Goal: Information Seeking & Learning: Learn about a topic

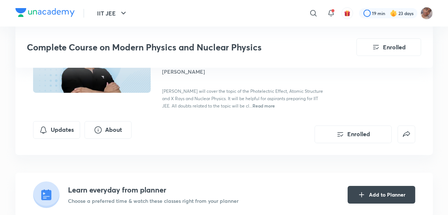
scroll to position [6, 0]
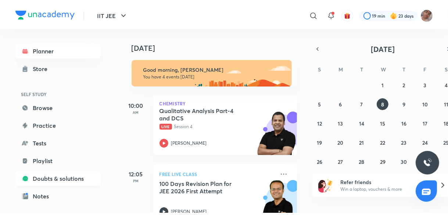
scroll to position [81, 0]
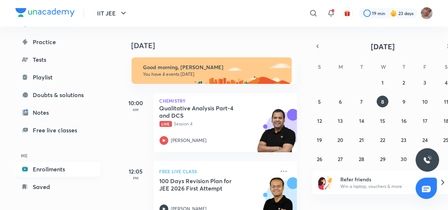
click at [65, 168] on link "Enrollments" at bounding box center [57, 169] width 85 height 15
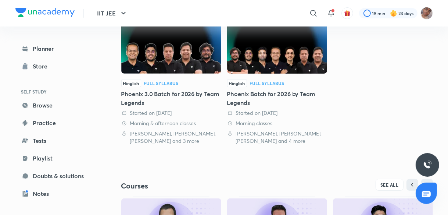
scroll to position [300, 0]
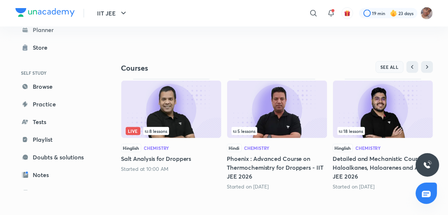
click at [388, 67] on span "SEE ALL" at bounding box center [389, 66] width 18 height 5
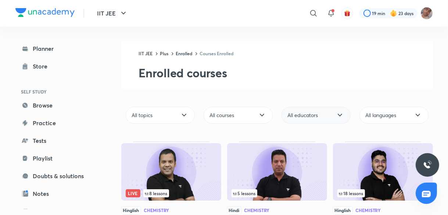
click at [329, 112] on div "All educators" at bounding box center [316, 115] width 69 height 17
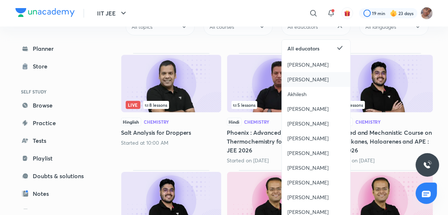
scroll to position [89, 0]
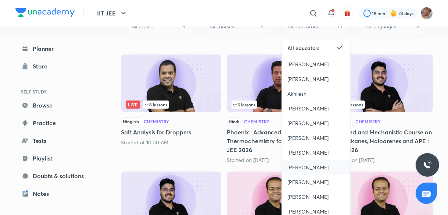
click at [320, 165] on span "Kailash Sharma" at bounding box center [308, 167] width 41 height 7
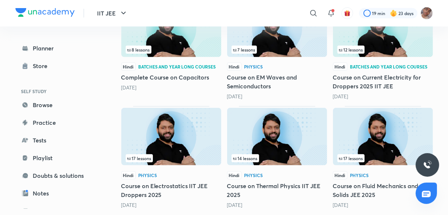
scroll to position [366, 0]
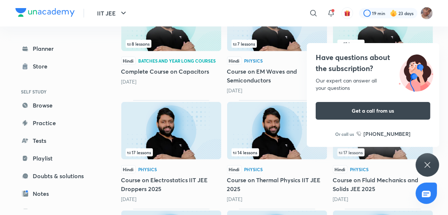
click at [426, 171] on div "Have questions about the subscription? Our expert can answer all your questions…" at bounding box center [428, 165] width 24 height 24
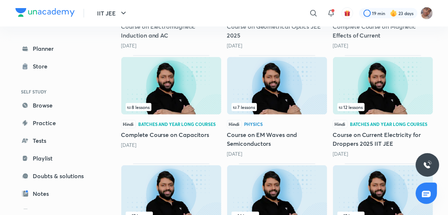
scroll to position [299, 0]
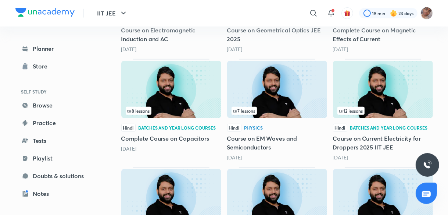
click at [306, 98] on img at bounding box center [277, 89] width 100 height 57
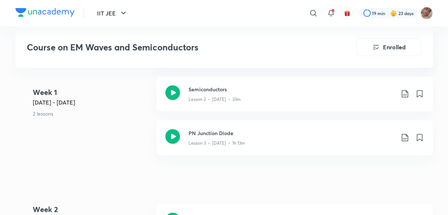
scroll to position [558, 0]
click at [277, 134] on h3 "PN Junction Diode" at bounding box center [292, 132] width 206 height 8
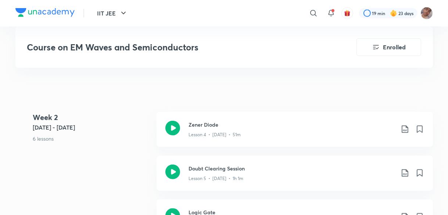
scroll to position [637, 0]
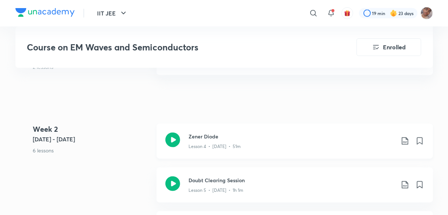
click at [258, 137] on h3 "Zener Diode" at bounding box center [292, 136] width 206 height 8
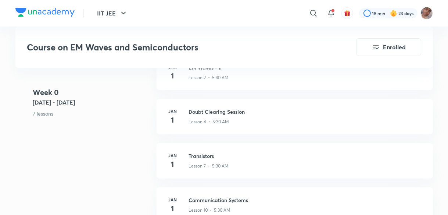
scroll to position [319, 0]
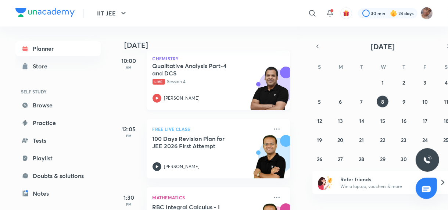
scroll to position [42, 7]
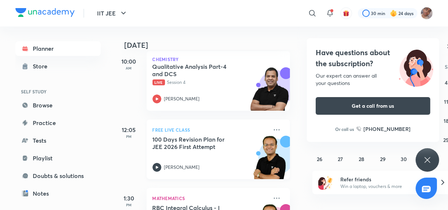
click at [222, 131] on p "FREE LIVE CLASS" at bounding box center [210, 129] width 115 height 9
click at [232, 135] on div "FREE LIVE CLASS 100 Days Revision Plan for JEE 2026 First Attempt [PERSON_NAME]" at bounding box center [218, 149] width 143 height 60
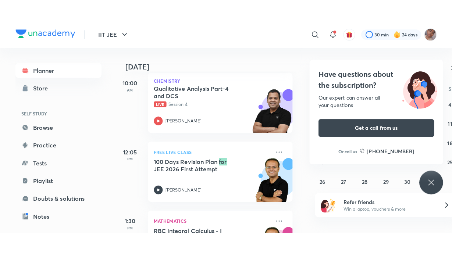
scroll to position [4, 0]
